Goal: Task Accomplishment & Management: Complete application form

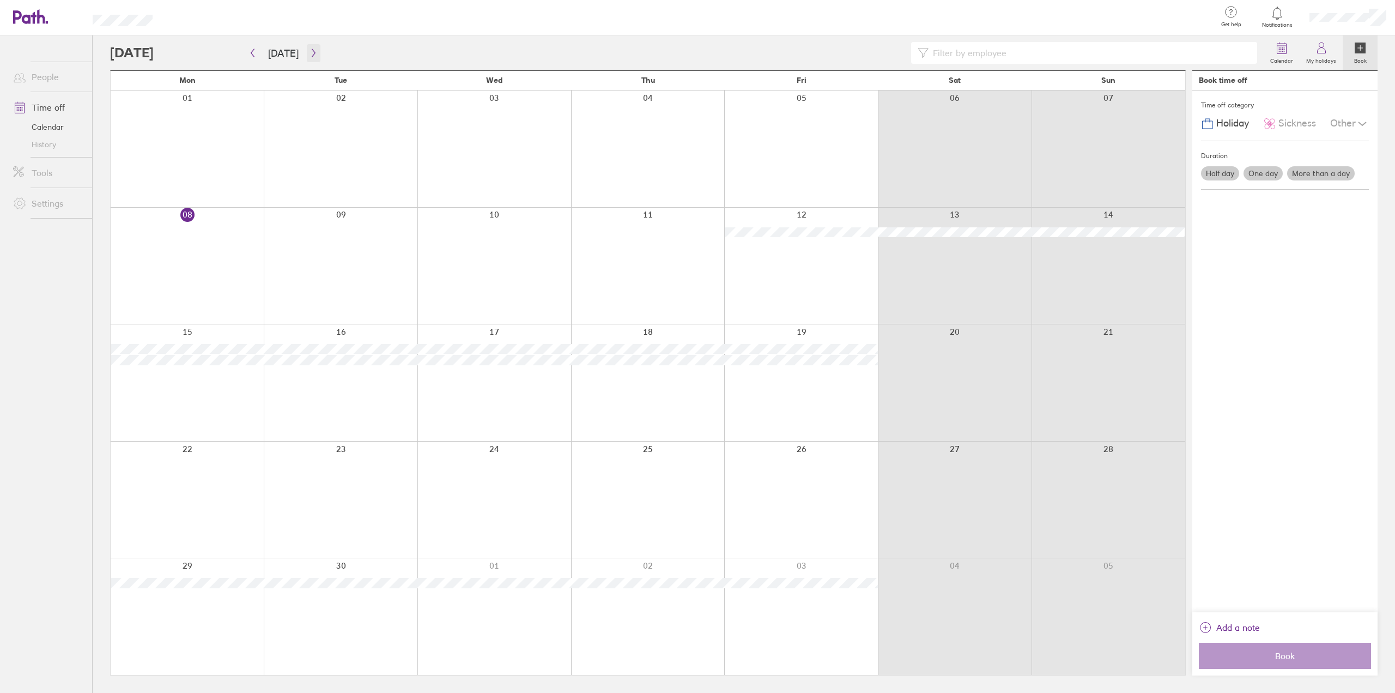
click at [311, 54] on icon "button" at bounding box center [314, 53] width 8 height 9
click at [312, 54] on icon "button" at bounding box center [313, 53] width 3 height 8
